Goal: Task Accomplishment & Management: Use online tool/utility

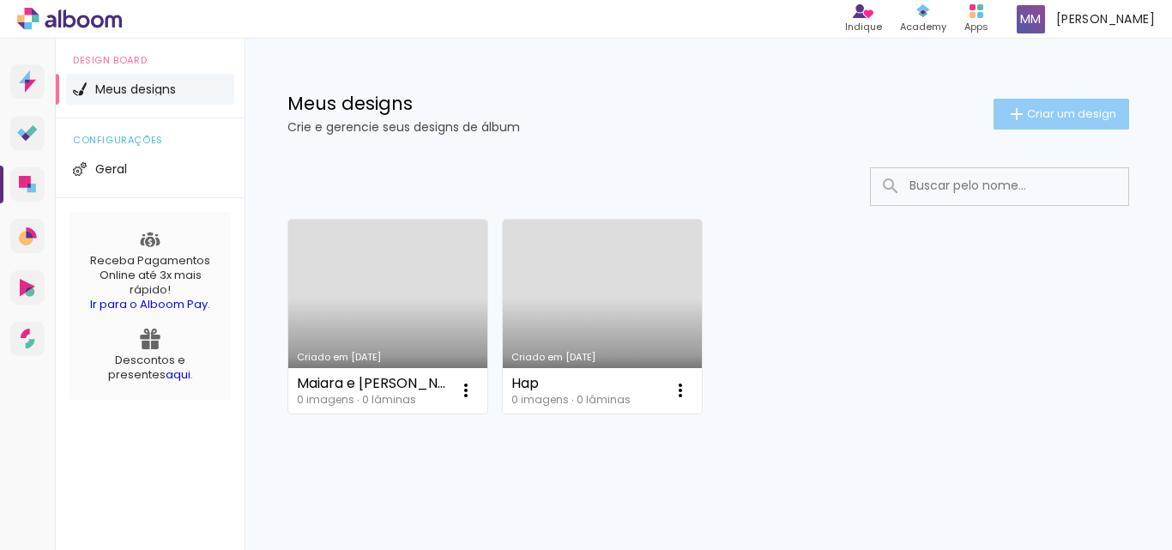
click at [1046, 108] on span "Criar um design" at bounding box center [1071, 113] width 89 height 11
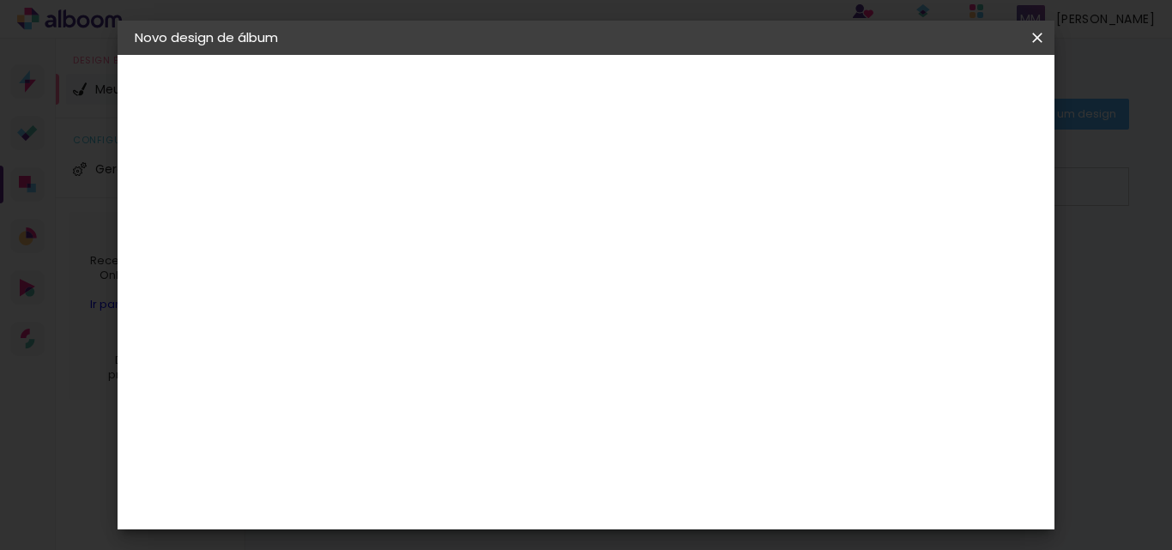
click at [415, 231] on input at bounding box center [415, 230] width 0 height 27
type input "\"
type input "Casamento Maiara e Leonardo"
type paper-input "Casamento Maiara e Leonardo"
click at [591, 78] on paper-button "Avançar" at bounding box center [549, 90] width 84 height 29
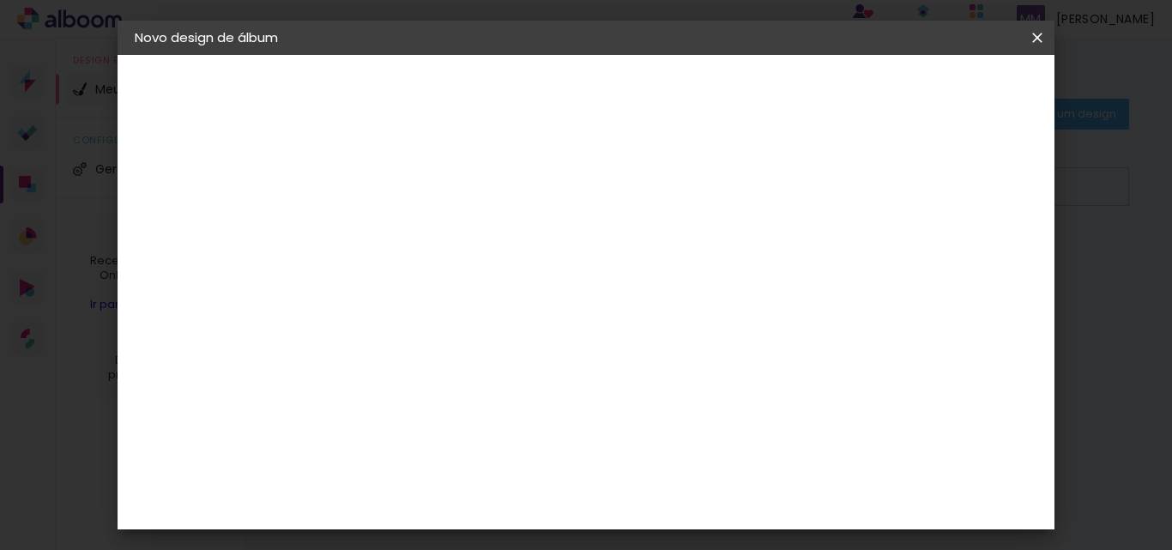
click at [544, 333] on input at bounding box center [458, 326] width 173 height 21
type input "p"
type input "unive"
type paper-input "unive"
click at [486, 385] on div "Photoalbum Universal" at bounding box center [444, 391] width 83 height 27
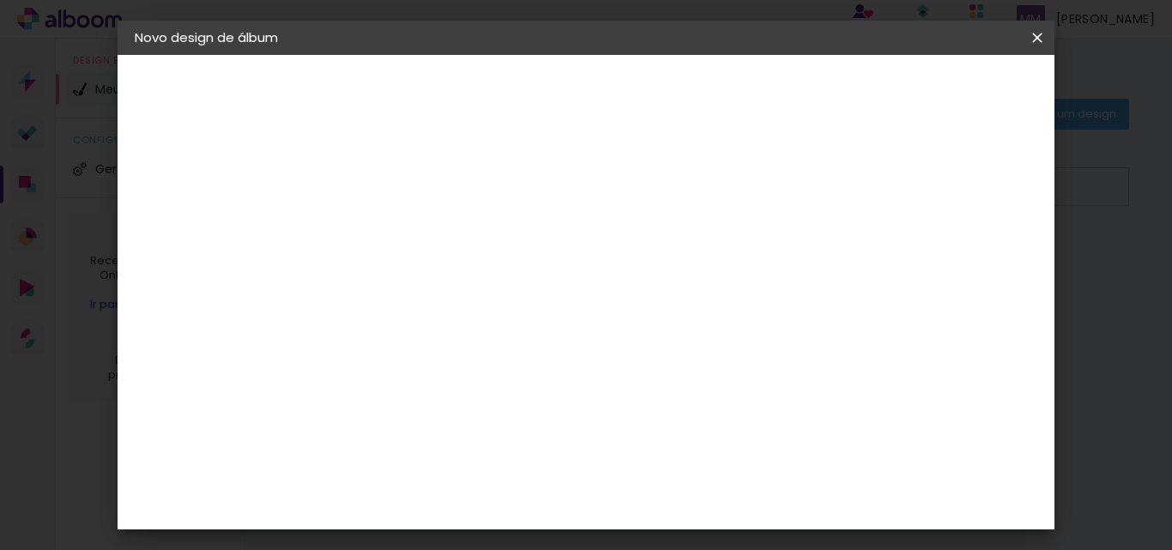
click at [691, 260] on paper-item "Tamanho Livre" at bounding box center [614, 261] width 153 height 38
click at [486, 380] on div "Photoalbum Universal" at bounding box center [444, 391] width 83 height 27
click at [486, 385] on div "Photoalbum Universal" at bounding box center [444, 391] width 83 height 27
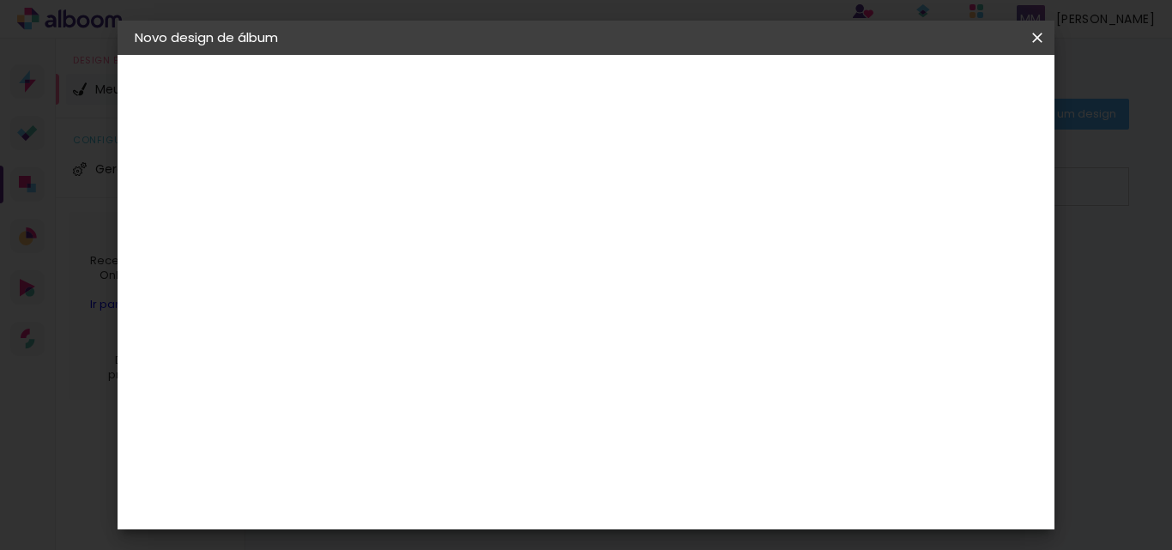
click at [511, 328] on input "unive" at bounding box center [441, 326] width 139 height 21
type input "u"
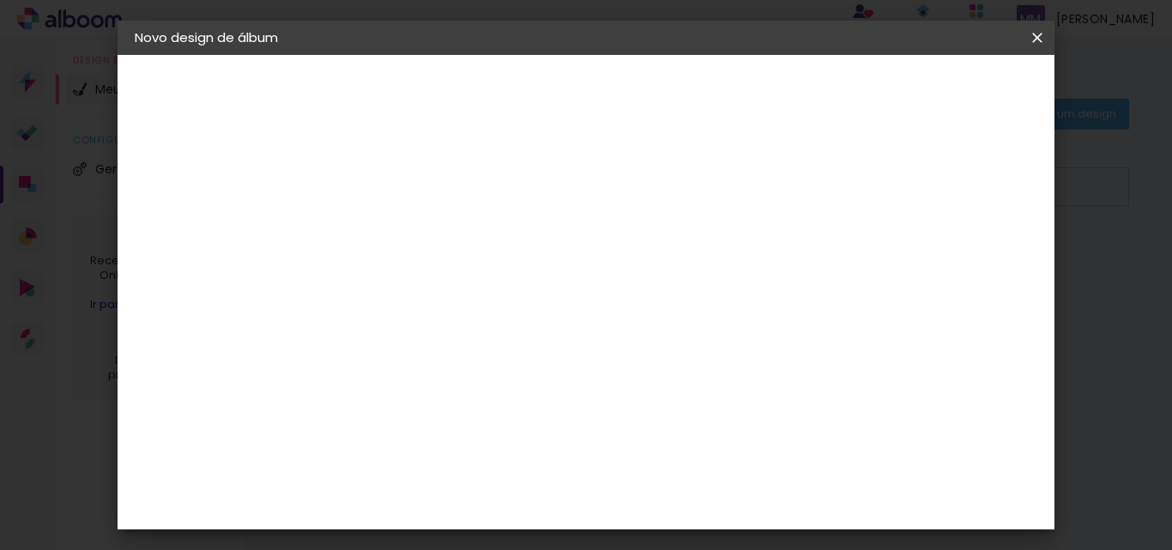
click at [736, 273] on paper-item "Tamanho Livre" at bounding box center [653, 261] width 165 height 38
click at [0, 0] on slot "Avançar" at bounding box center [0, 0] width 0 height 0
click at [728, 268] on div "30 cm cm cm mm A maioria das encadernadoras sugere 5mm de sangria." at bounding box center [657, 285] width 632 height 137
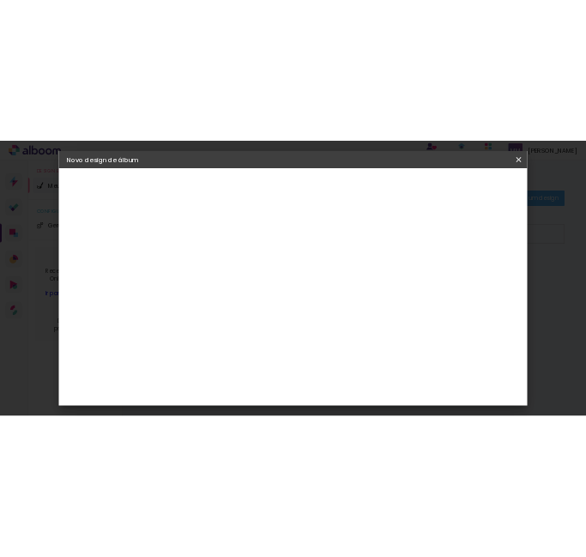
scroll to position [162, 0]
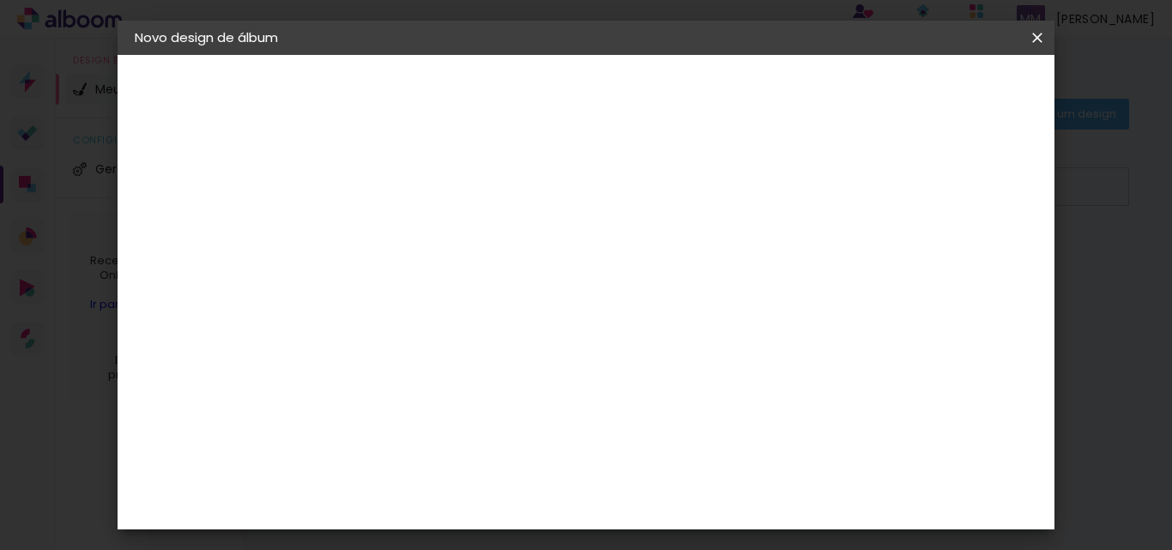
click at [947, 81] on paper-button "Iniciar design" at bounding box center [891, 90] width 112 height 29
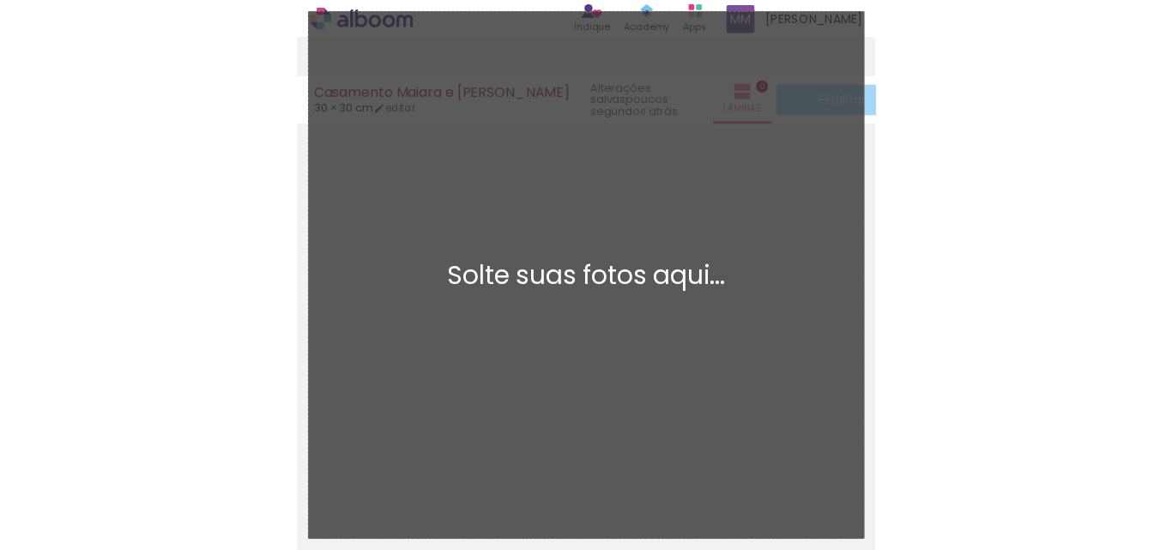
scroll to position [13, 0]
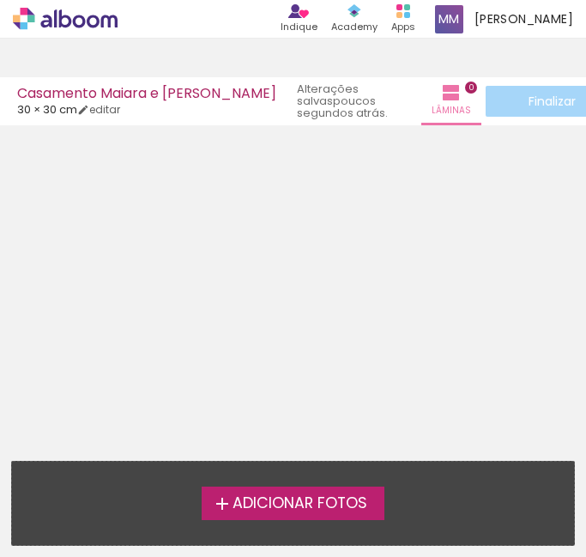
click at [253, 487] on label "Adicionar Fotos" at bounding box center [293, 502] width 183 height 33
click at [0, 0] on input "file" at bounding box center [0, 0] width 0 height 0
